Goal: Transaction & Acquisition: Purchase product/service

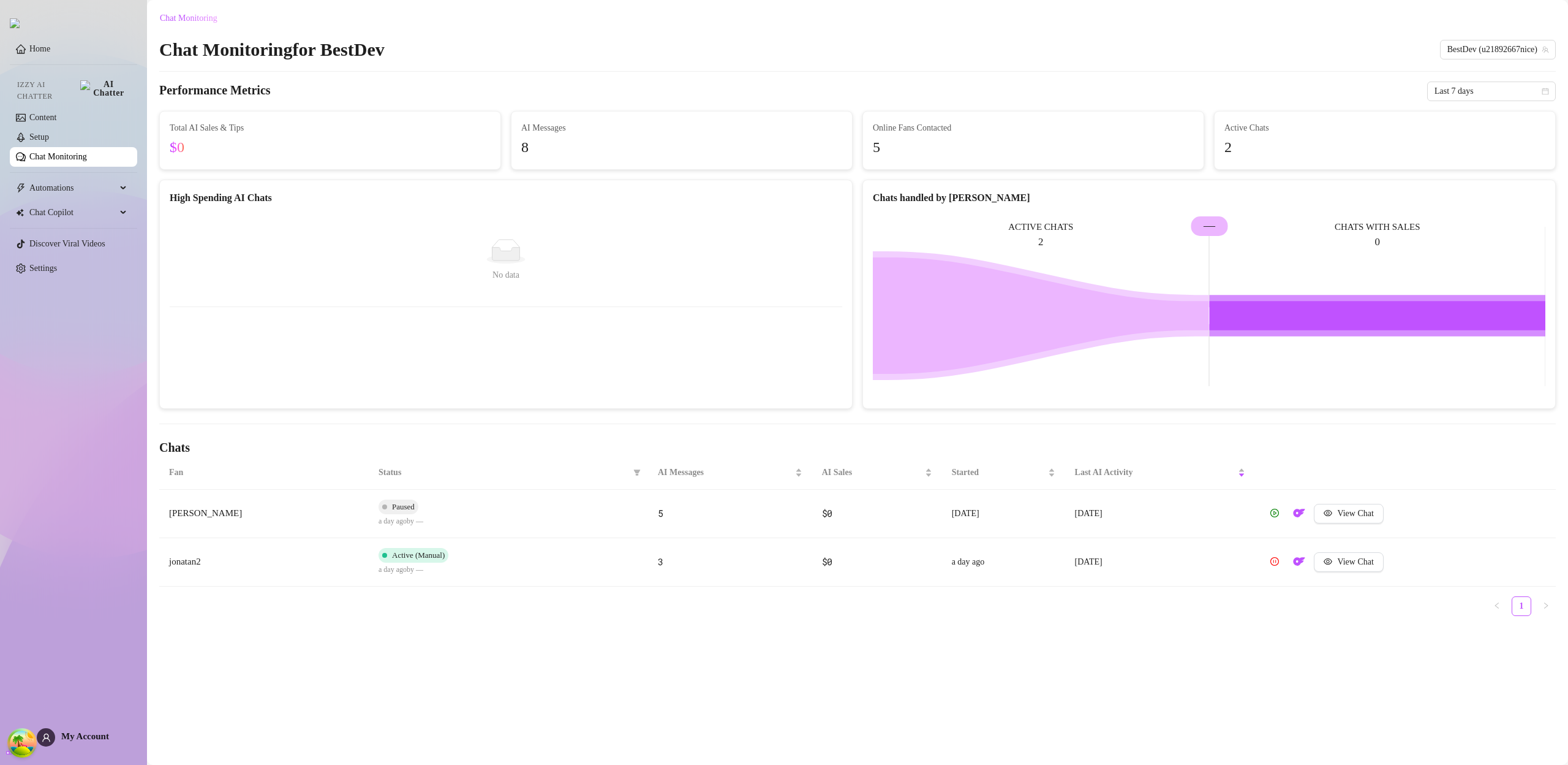
click at [88, 725] on div "Home Izzy AI Chatter Content Setup Chat Monitoring Automations Chat Copilot Dis…" at bounding box center [74, 377] width 127 height 753
click at [87, 732] on span "My Account" at bounding box center [85, 736] width 48 height 10
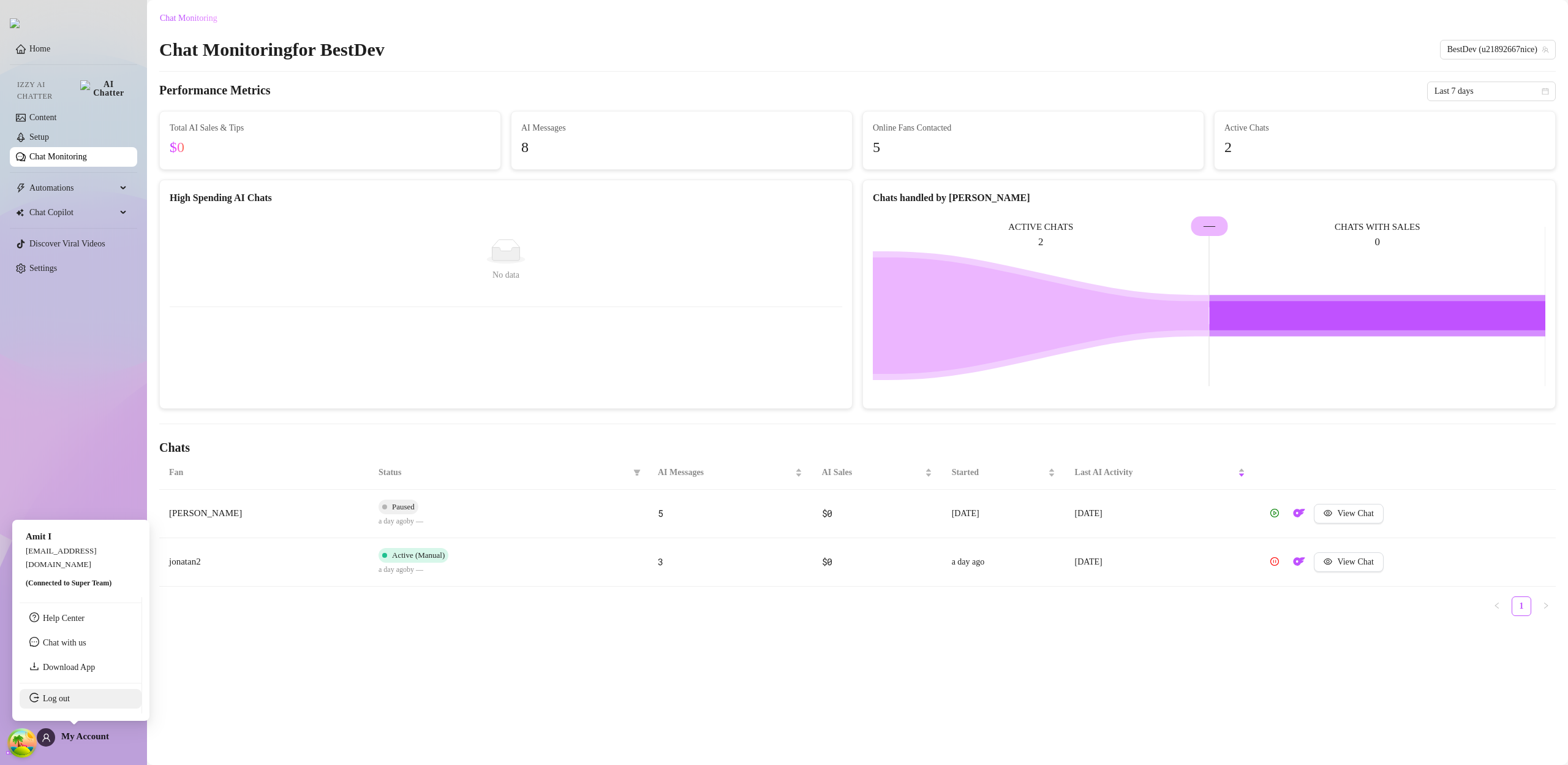
click at [69, 703] on link "Log out" at bounding box center [56, 698] width 27 height 9
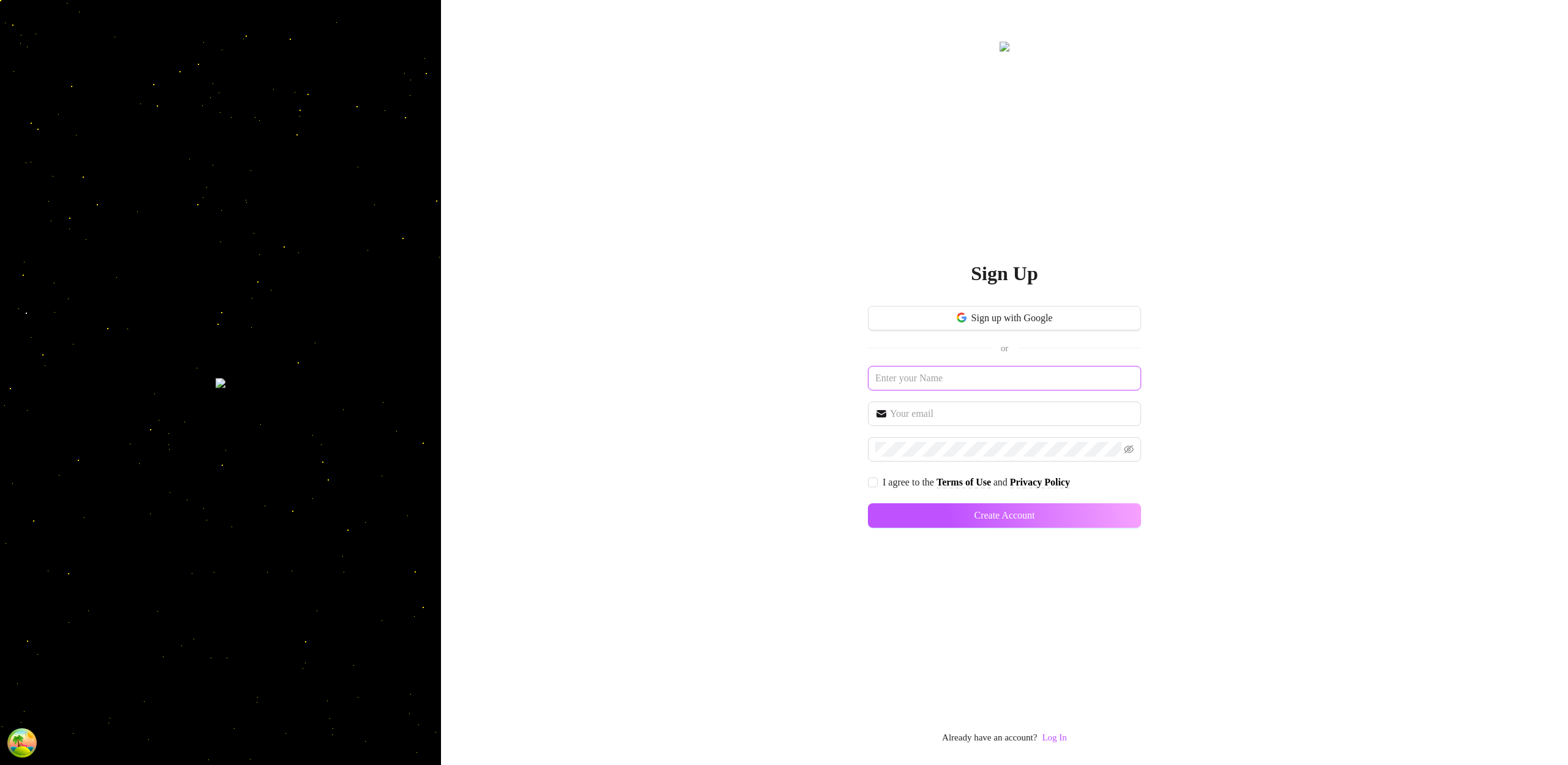
click at [998, 382] on input "text" at bounding box center [1005, 378] width 273 height 25
type input "k"
type input "kaikkihyvin"
paste input "kaikkihyvin"
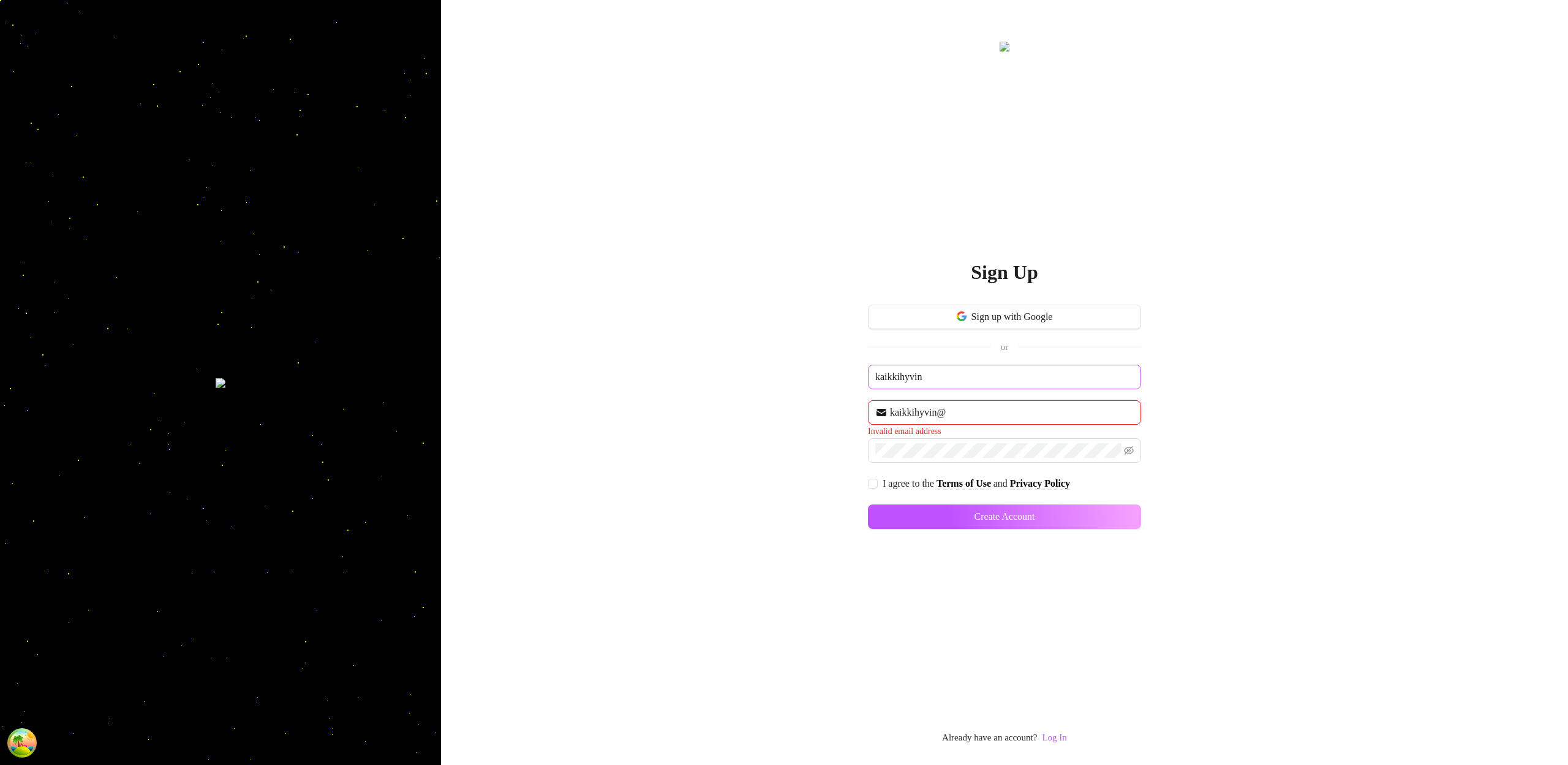
paste input "kaikkihyvin"
type input "[EMAIL_ADDRESS][DOMAIN_NAME]"
click at [873, 470] on div "Sign up with Google or kaikkihyvin [EMAIL_ADDRESS][DOMAIN_NAME] I agree to the …" at bounding box center [1005, 422] width 273 height 233
click at [874, 477] on input "I agree to the Terms of Use and Privacy Policy" at bounding box center [873, 482] width 9 height 9
checkbox input "true"
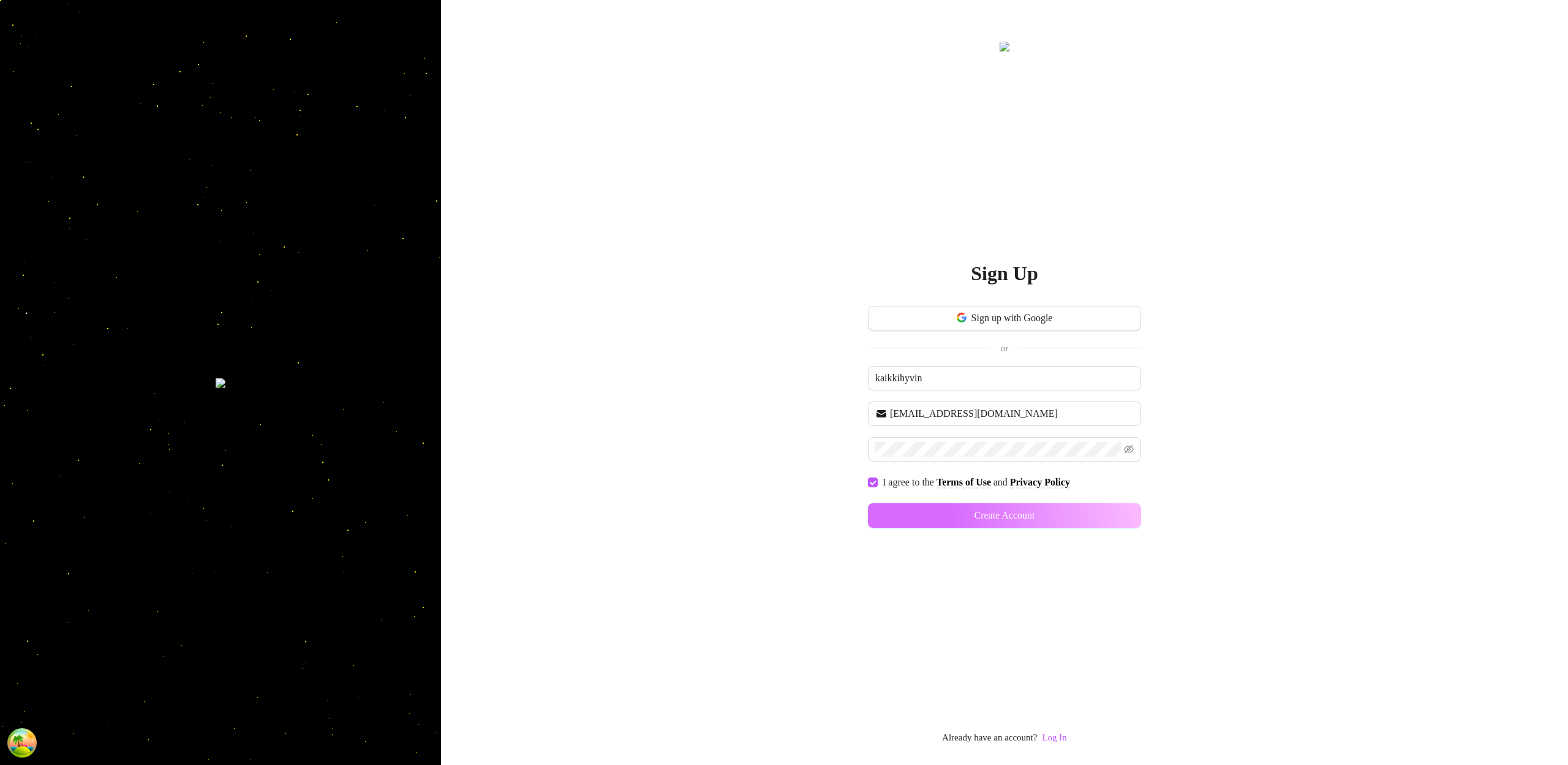
click at [990, 523] on button "Create Account" at bounding box center [1005, 516] width 273 height 25
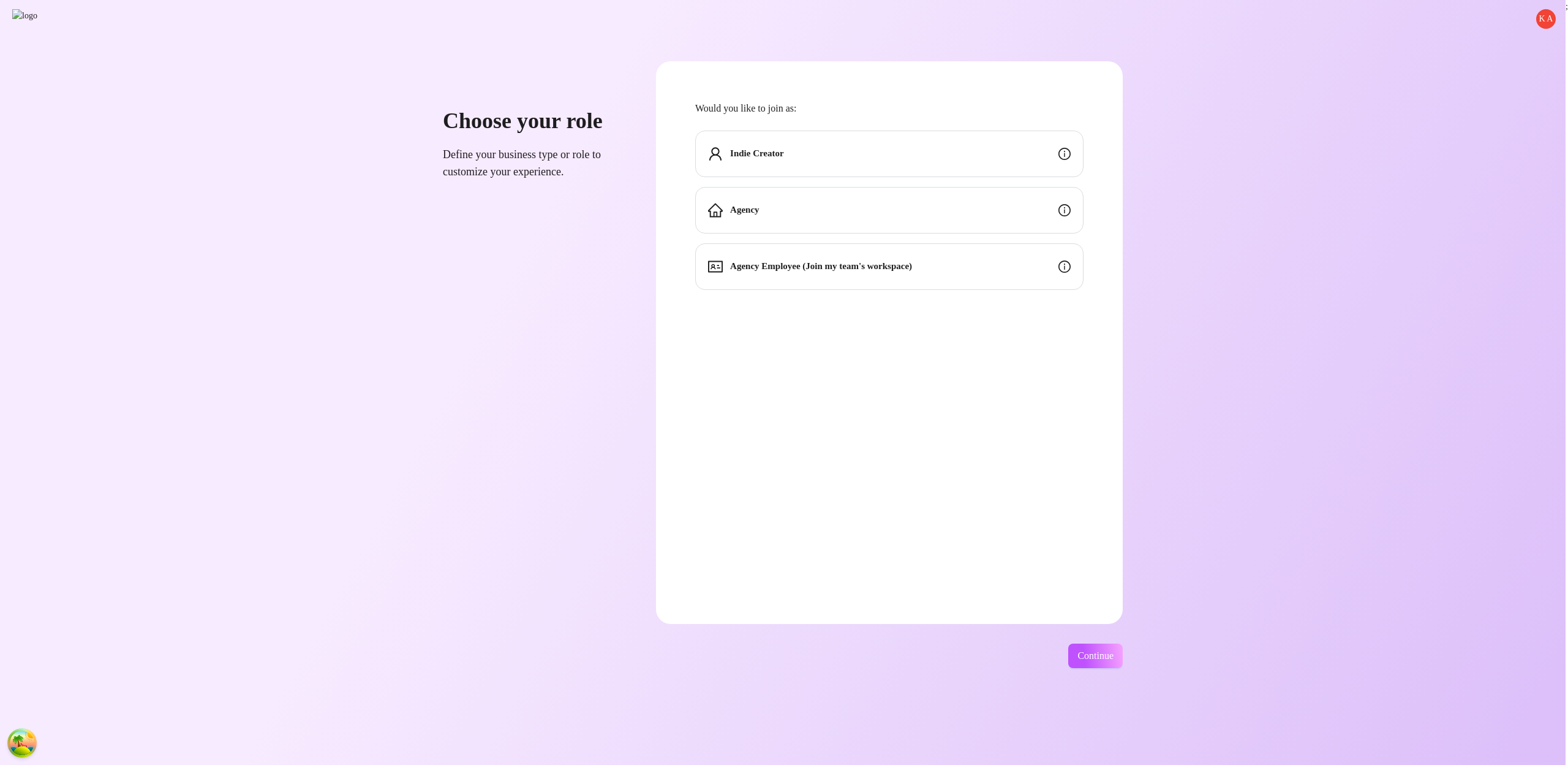
click at [1026, 121] on div "Would you like to join as: Indie Creator Agency Agency Employee (Join my team's…" at bounding box center [889, 195] width 388 height 189
click at [1021, 158] on div "Indie Creator" at bounding box center [889, 154] width 388 height 46
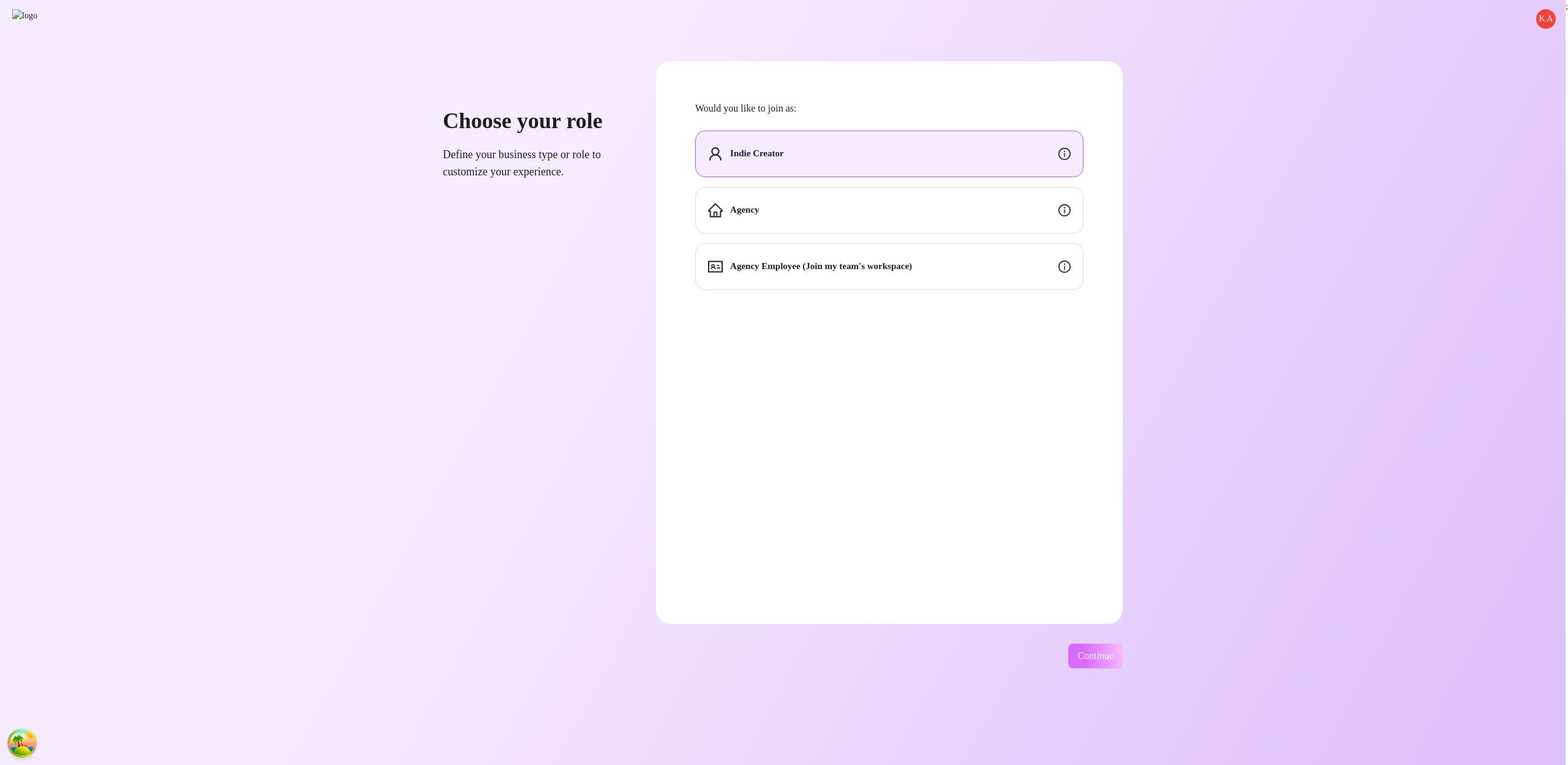
click at [1114, 655] on span "Continue" at bounding box center [1096, 655] width 36 height 11
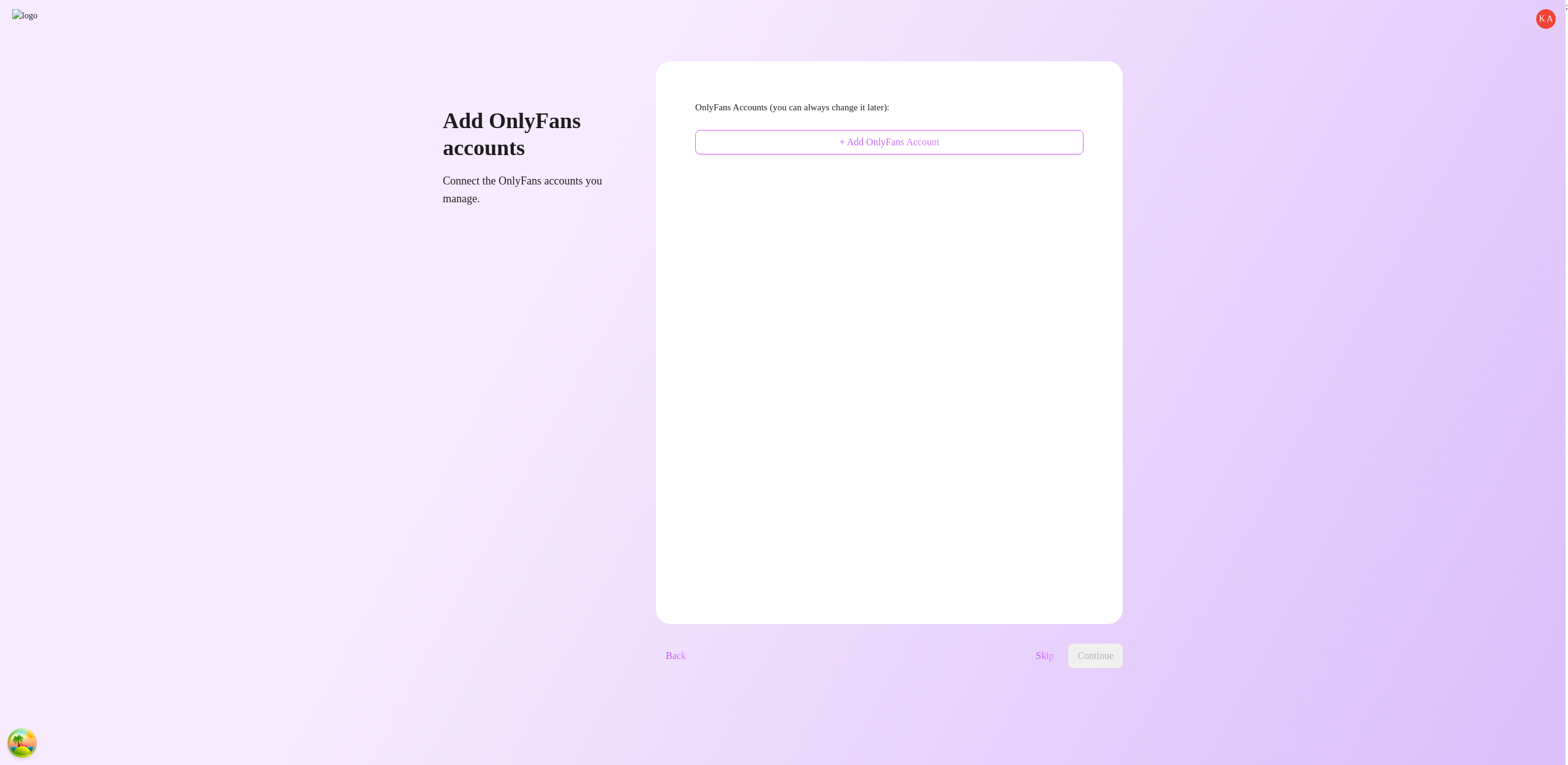
click at [1014, 151] on button "+ Add OnlyFans Account" at bounding box center [889, 142] width 388 height 25
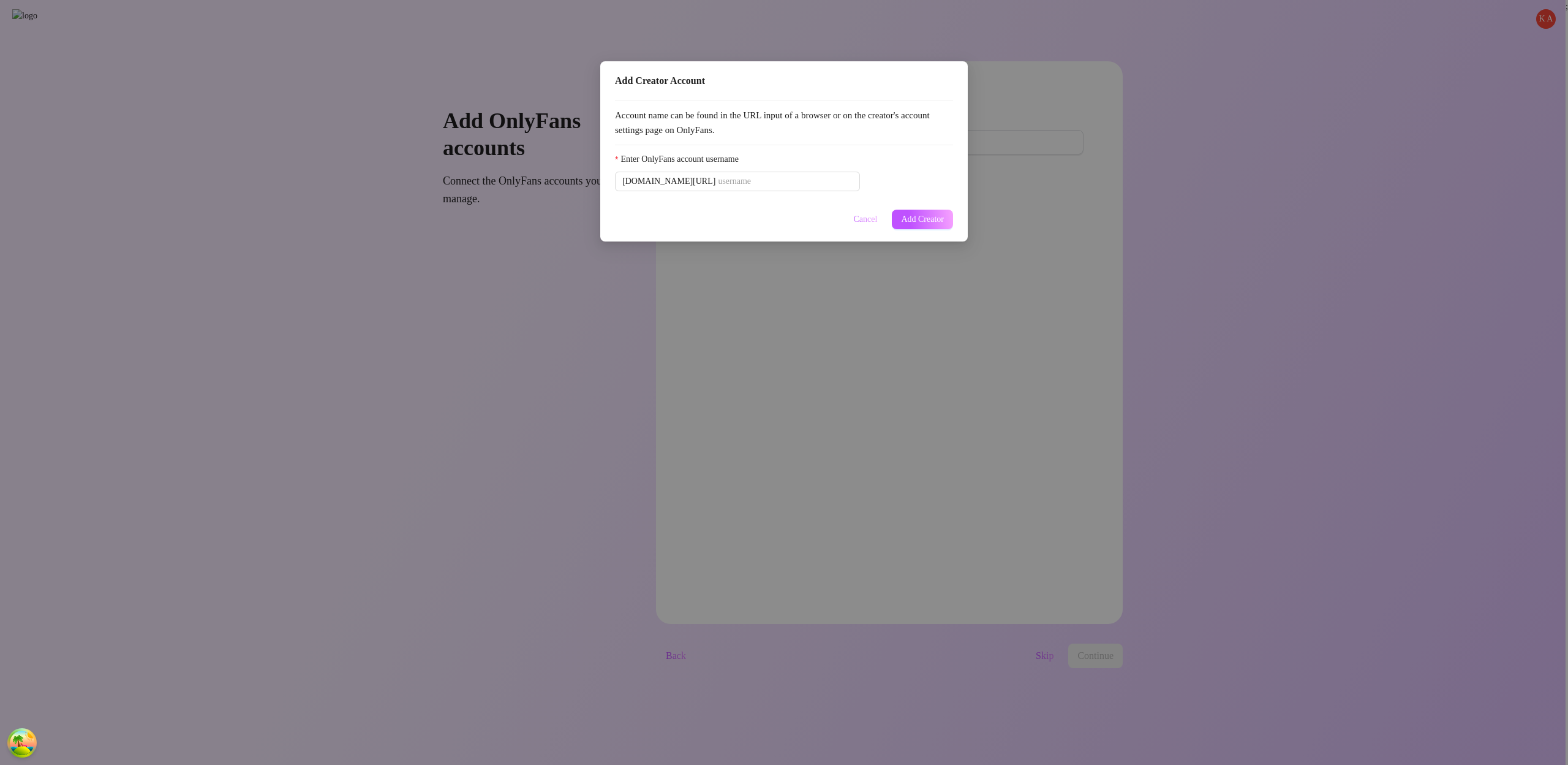
click at [854, 218] on span "Cancel" at bounding box center [865, 220] width 24 height 10
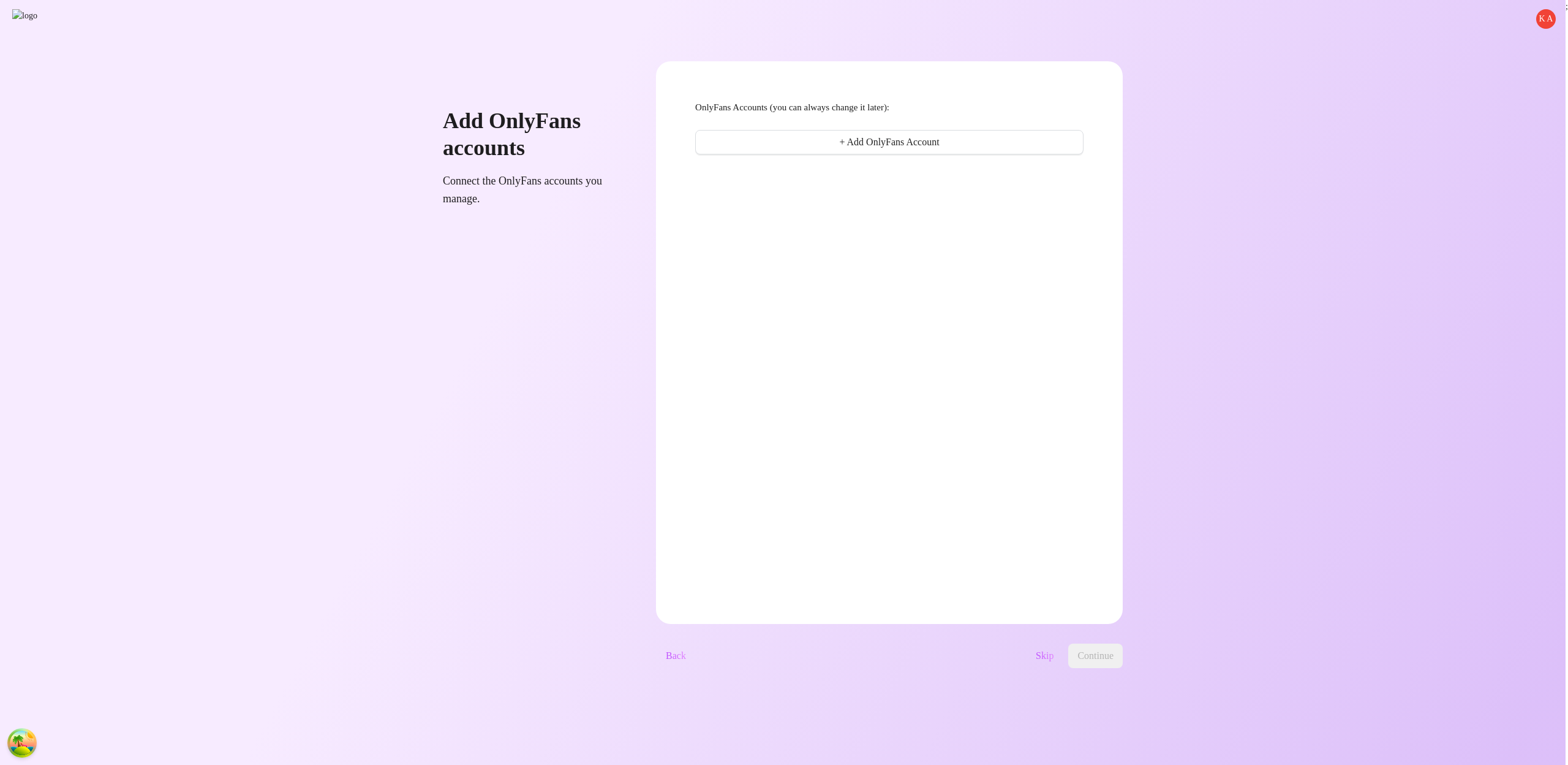
click at [1063, 657] on button "Skip" at bounding box center [1045, 656] width 38 height 25
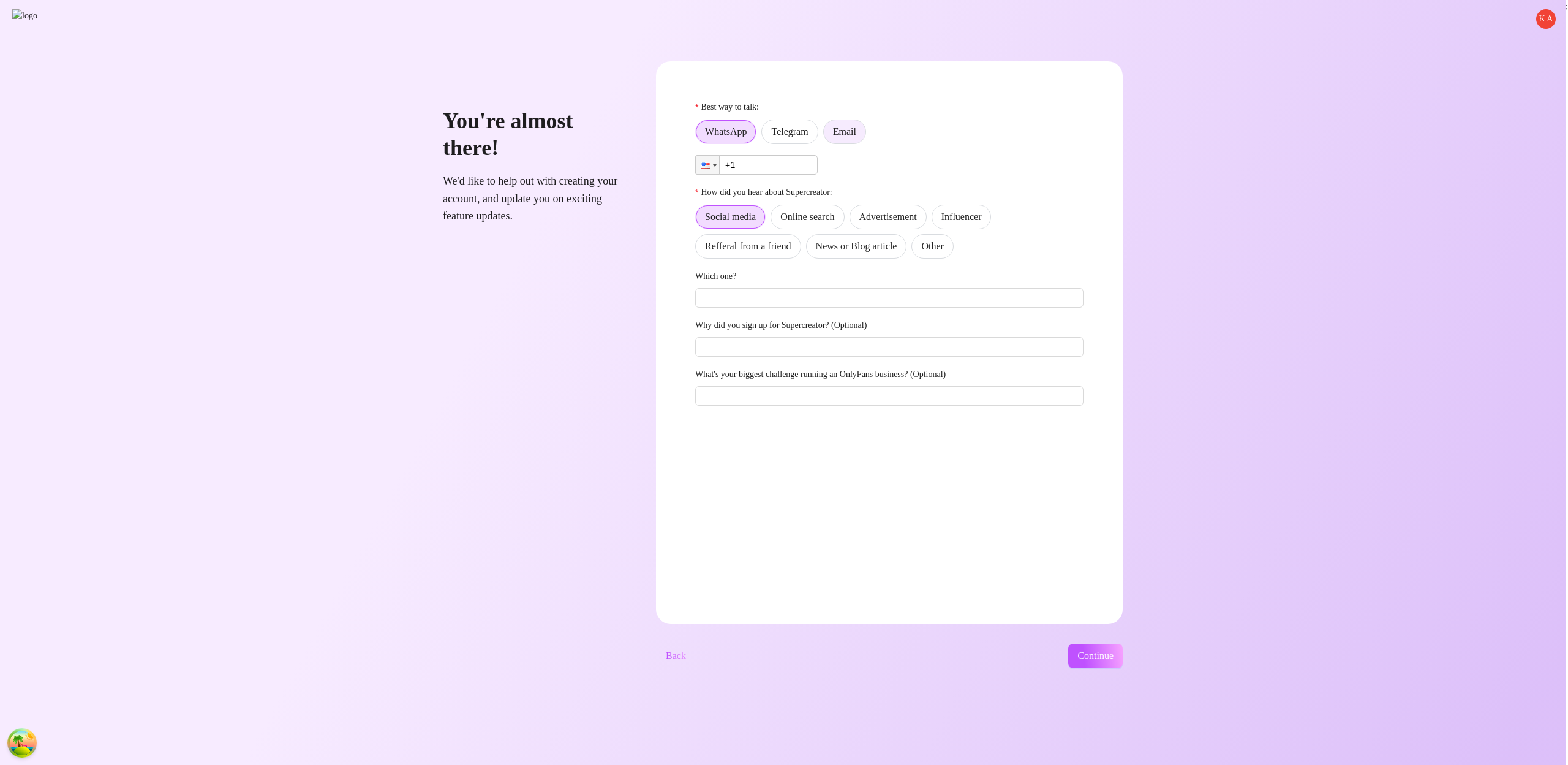
click at [866, 137] on label "Email" at bounding box center [844, 132] width 43 height 25
click at [827, 134] on input "Email" at bounding box center [827, 134] width 0 height 0
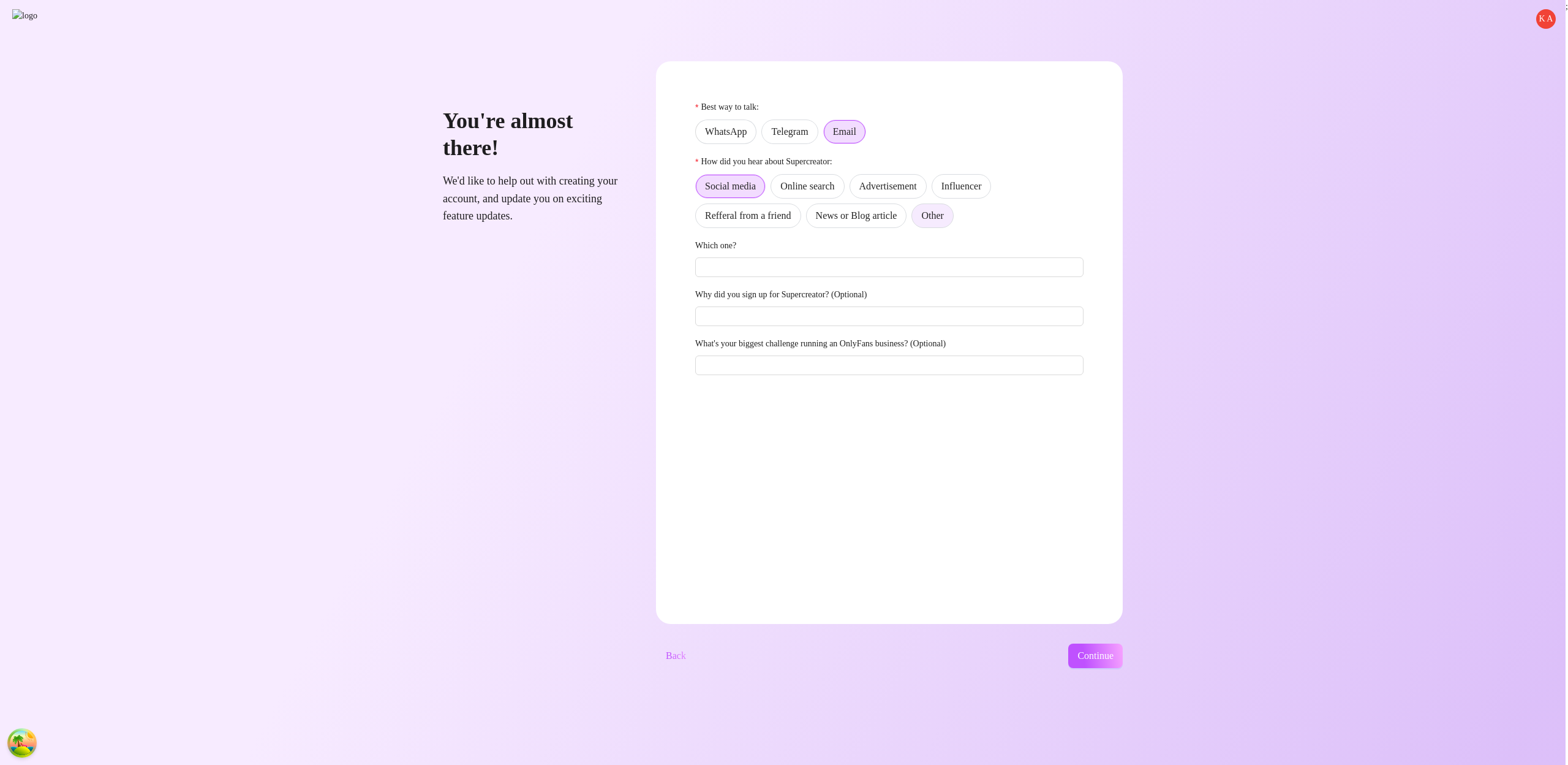
click at [943, 217] on span "Other" at bounding box center [933, 215] width 22 height 10
click at [915, 219] on input "Other" at bounding box center [915, 219] width 0 height 0
click at [1114, 661] on span "Continue" at bounding box center [1096, 655] width 36 height 11
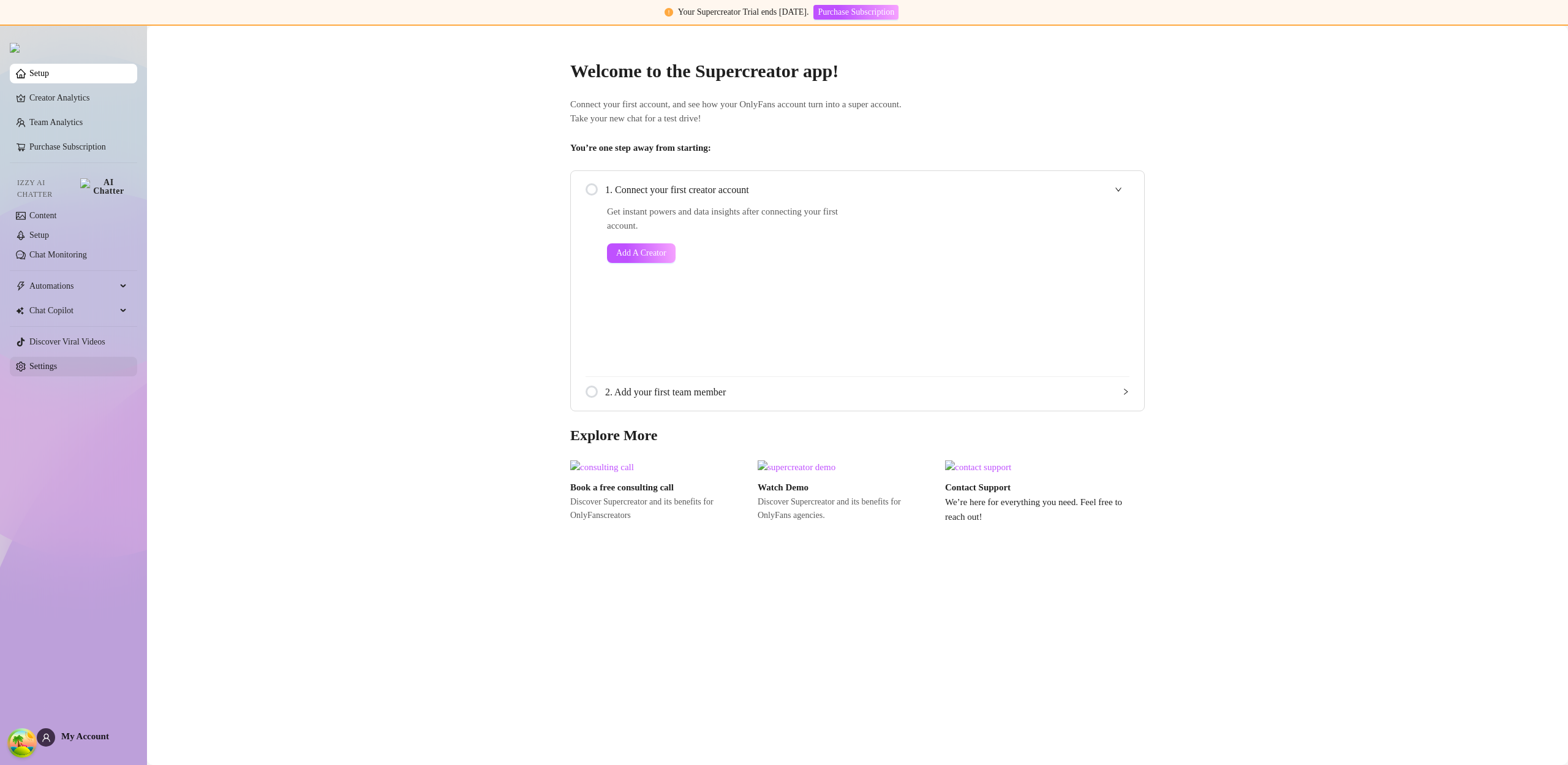
click at [57, 362] on link "Settings" at bounding box center [43, 366] width 27 height 9
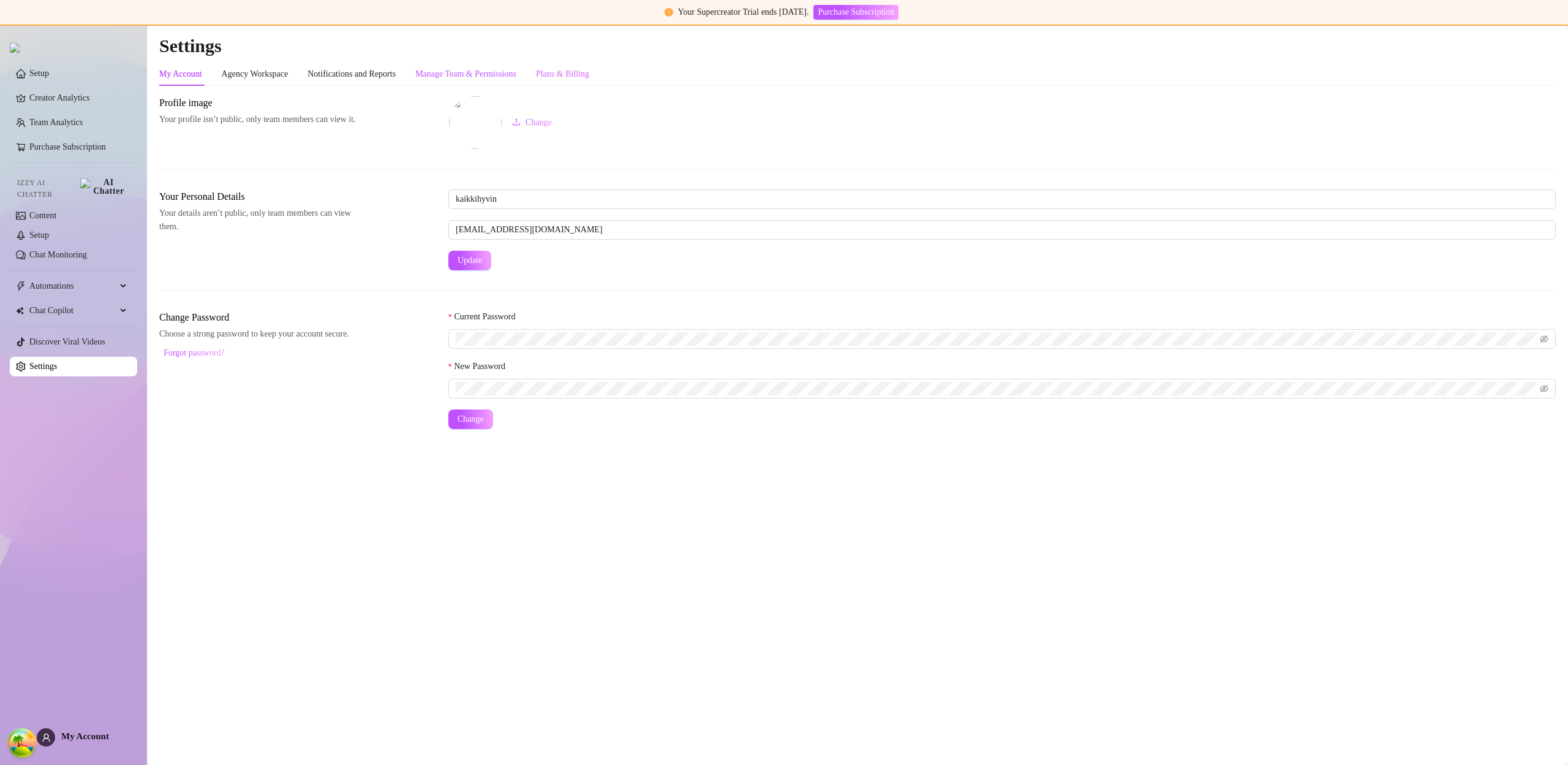
click at [516, 80] on div "Manage Team & Permissions" at bounding box center [466, 74] width 101 height 14
click at [583, 77] on div "Plans & Billing" at bounding box center [562, 74] width 53 height 14
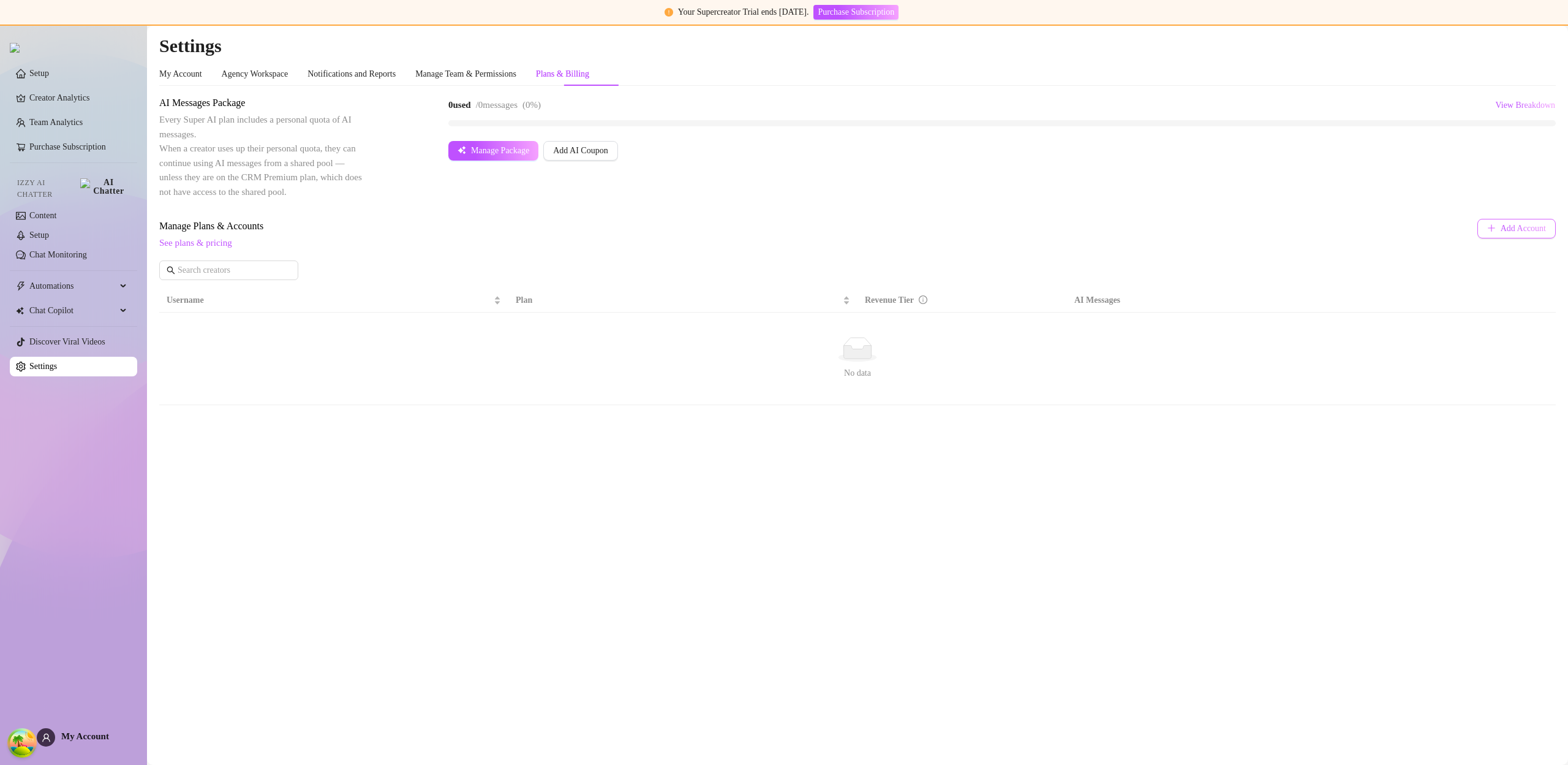
click at [1506, 221] on button "Add Account" at bounding box center [1517, 228] width 78 height 20
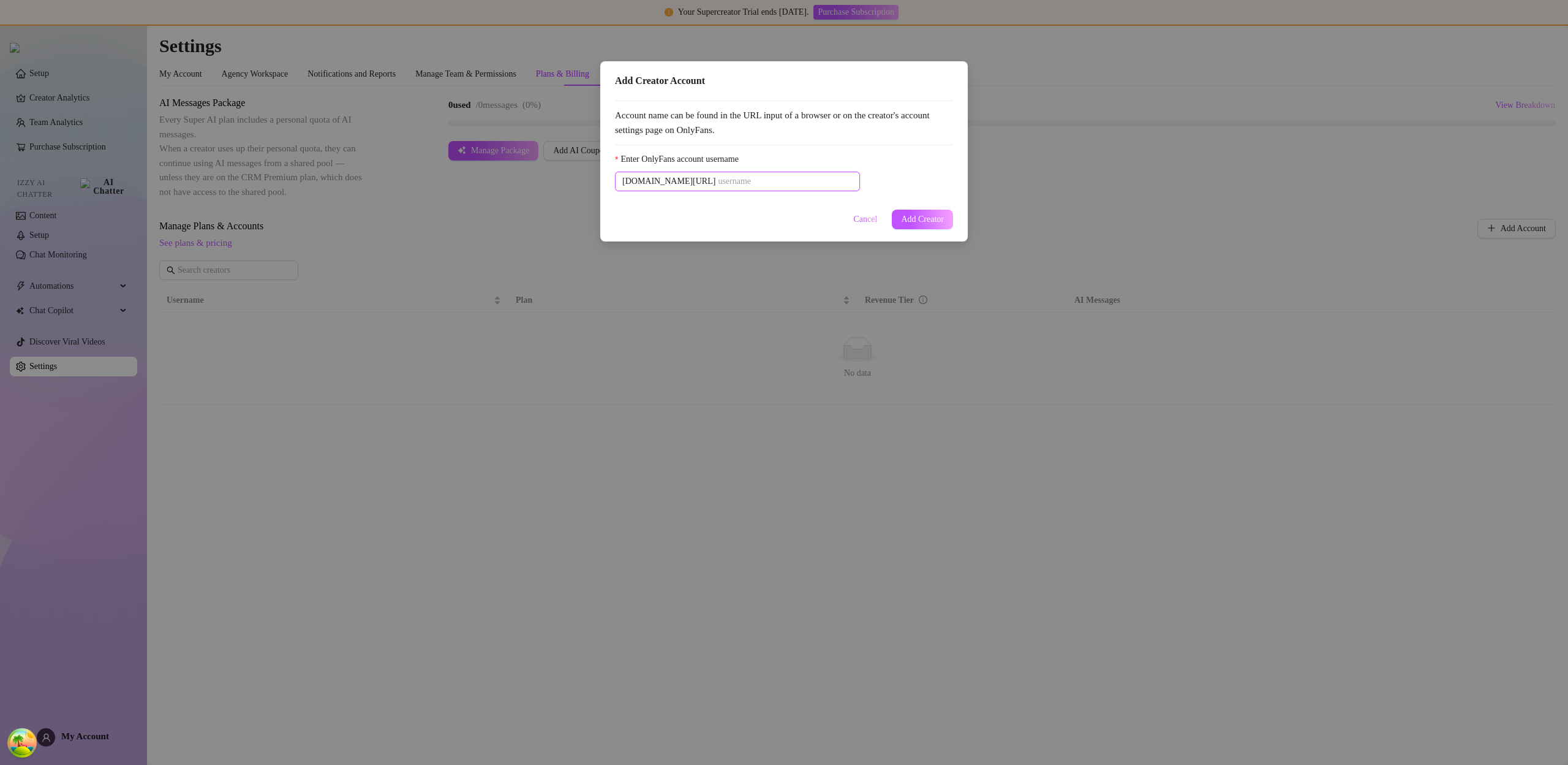
click at [745, 179] on input "Enter OnlyFans account username" at bounding box center [785, 181] width 134 height 14
paste input "u21892667nice"
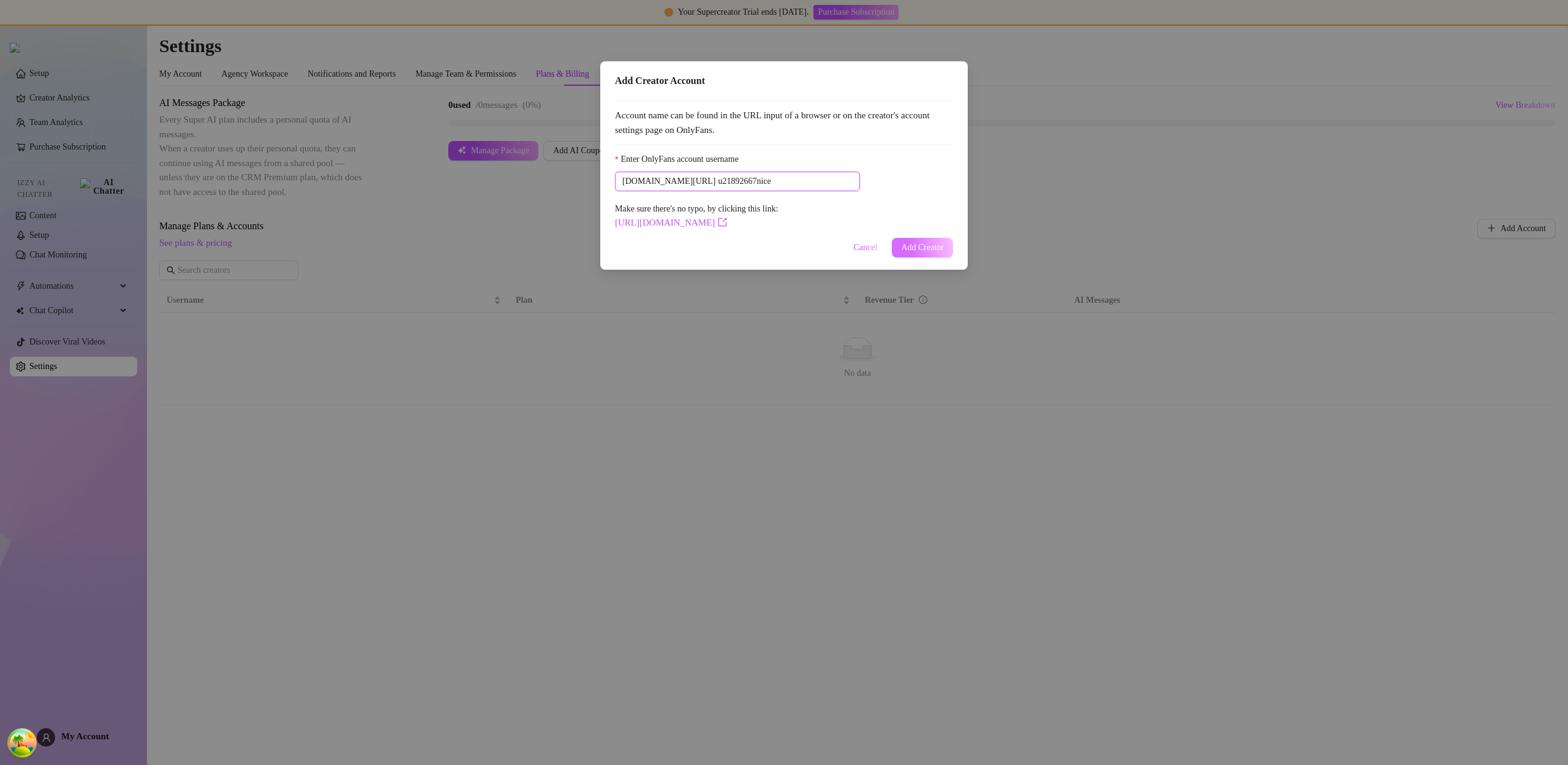
type input "u21892667nice"
click at [925, 243] on span "Add Creator" at bounding box center [922, 248] width 43 height 10
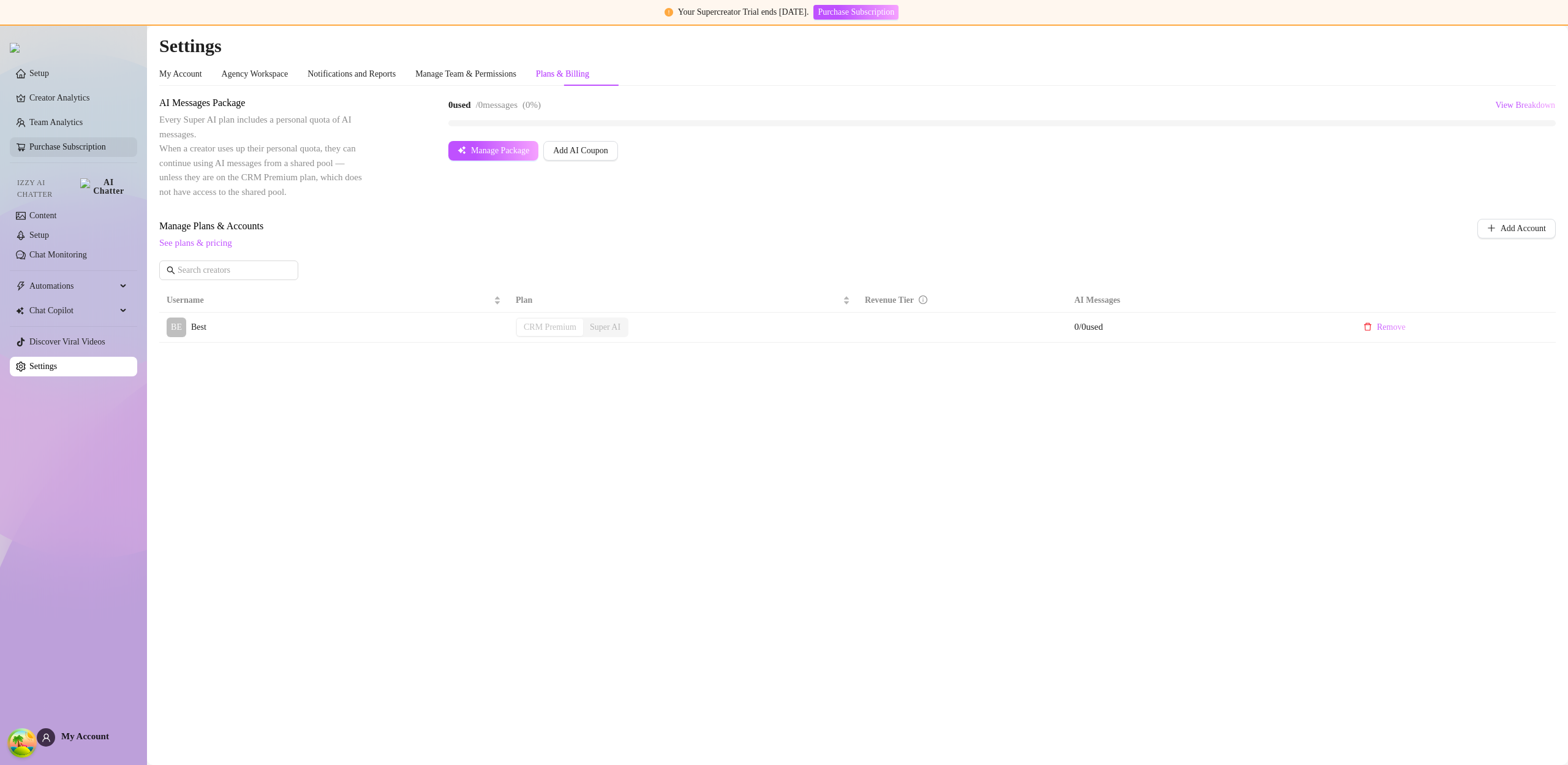
click at [69, 151] on link "Purchase Subscription" at bounding box center [68, 147] width 77 height 9
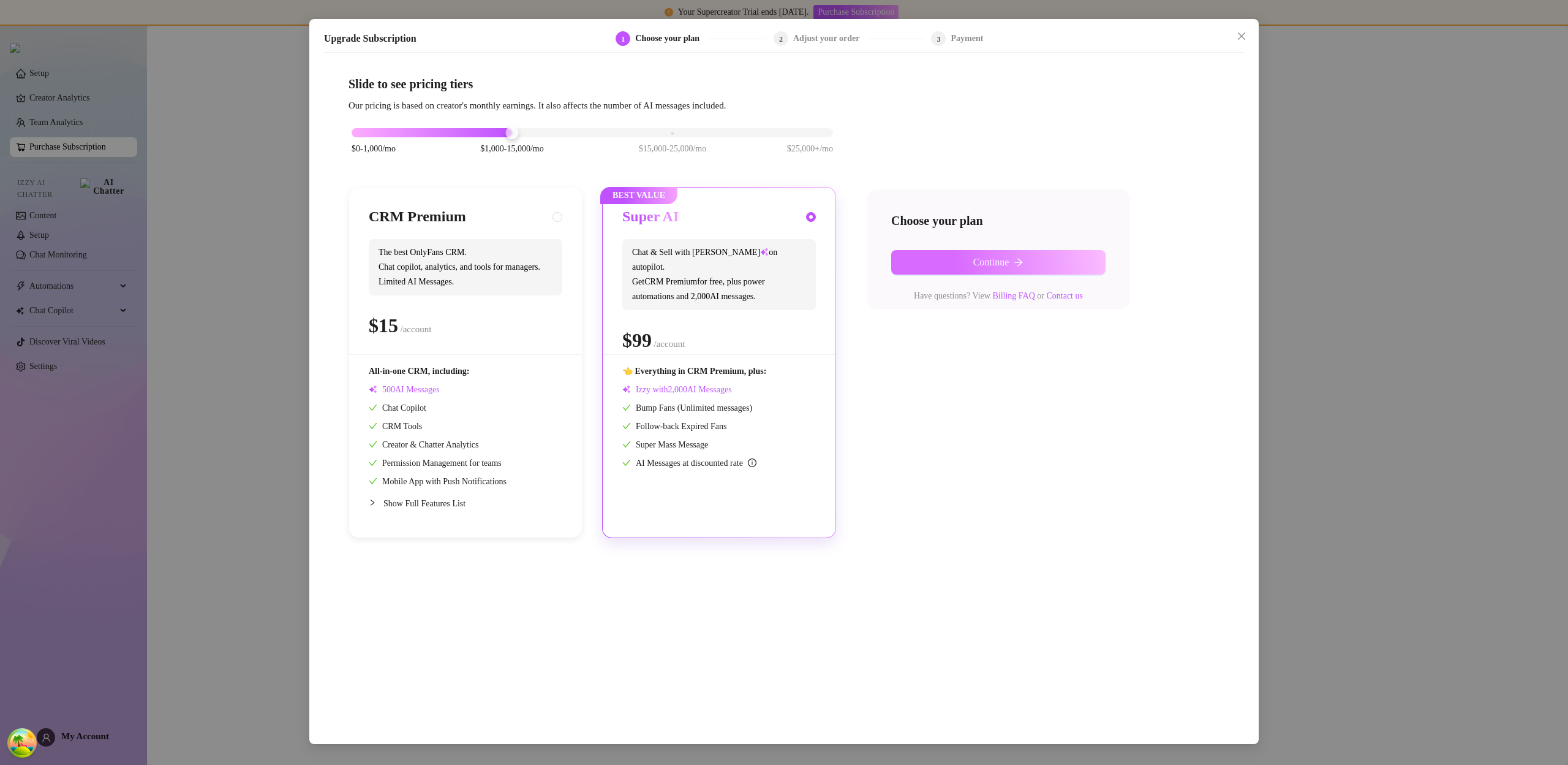
click at [978, 258] on span "Continue" at bounding box center [992, 262] width 36 height 11
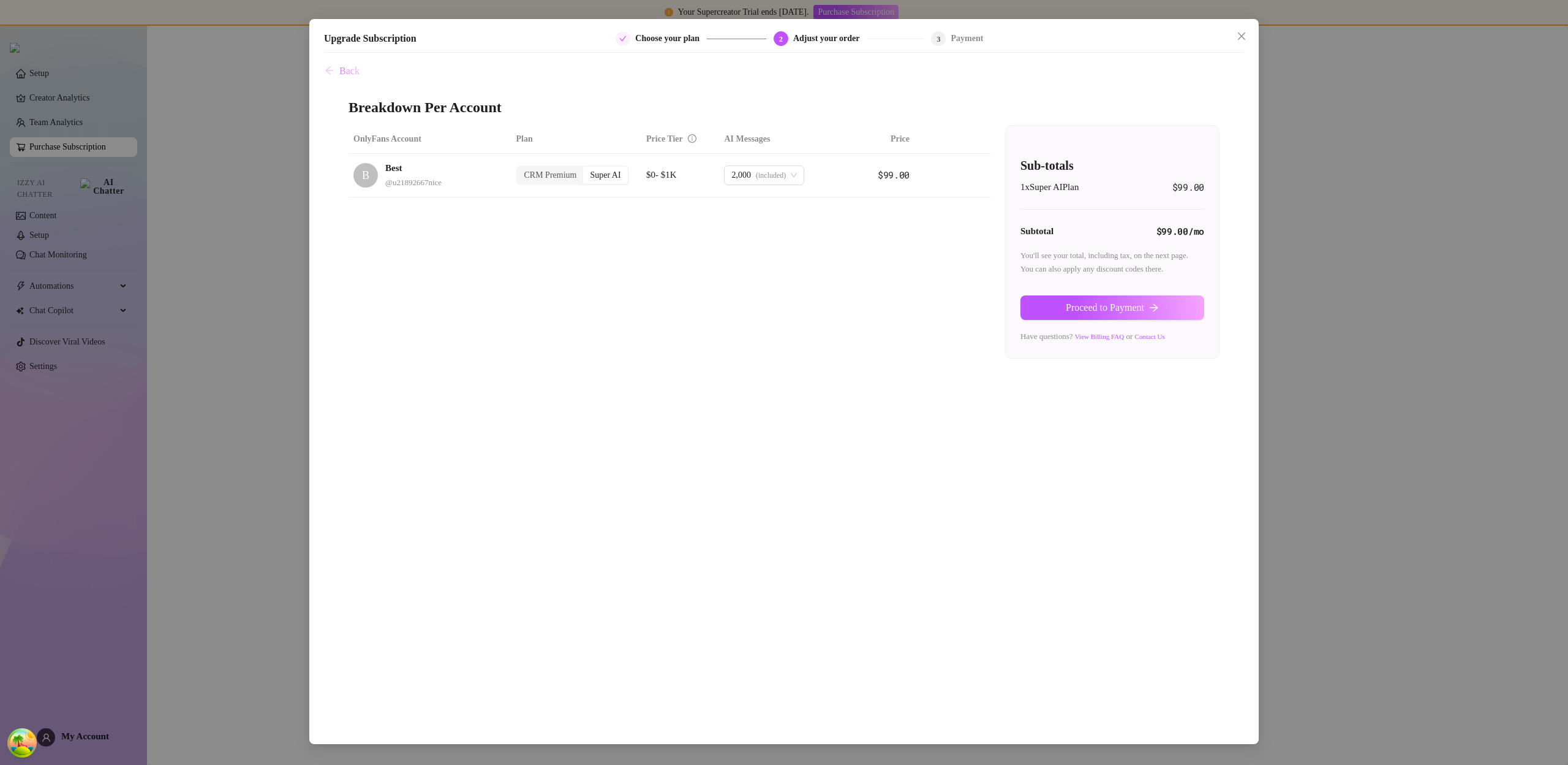
click at [344, 71] on span "Back" at bounding box center [349, 71] width 20 height 11
